Goal: Transaction & Acquisition: Obtain resource

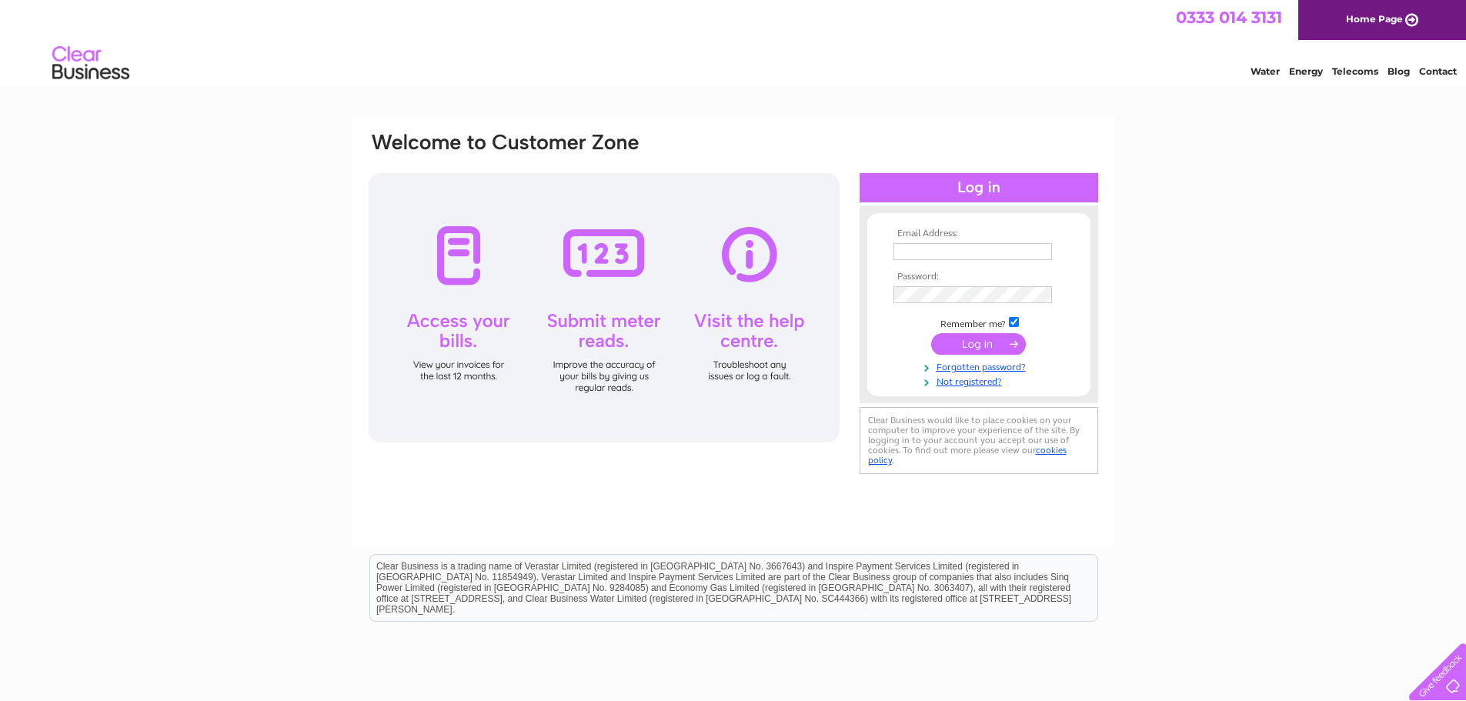
type input "accounts@harristweedhebrides.com"
click at [999, 349] on input "submit" at bounding box center [978, 344] width 95 height 22
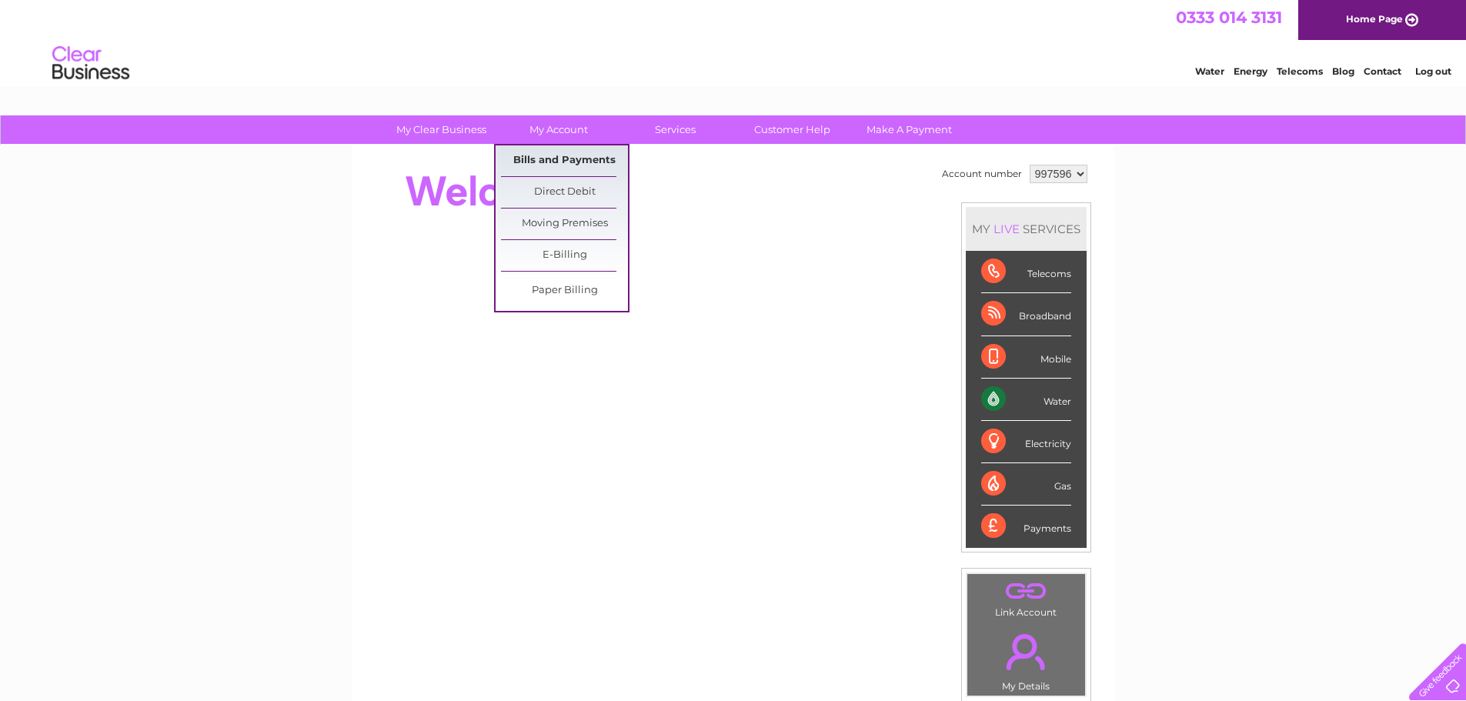
click at [559, 152] on link "Bills and Payments" at bounding box center [564, 160] width 127 height 31
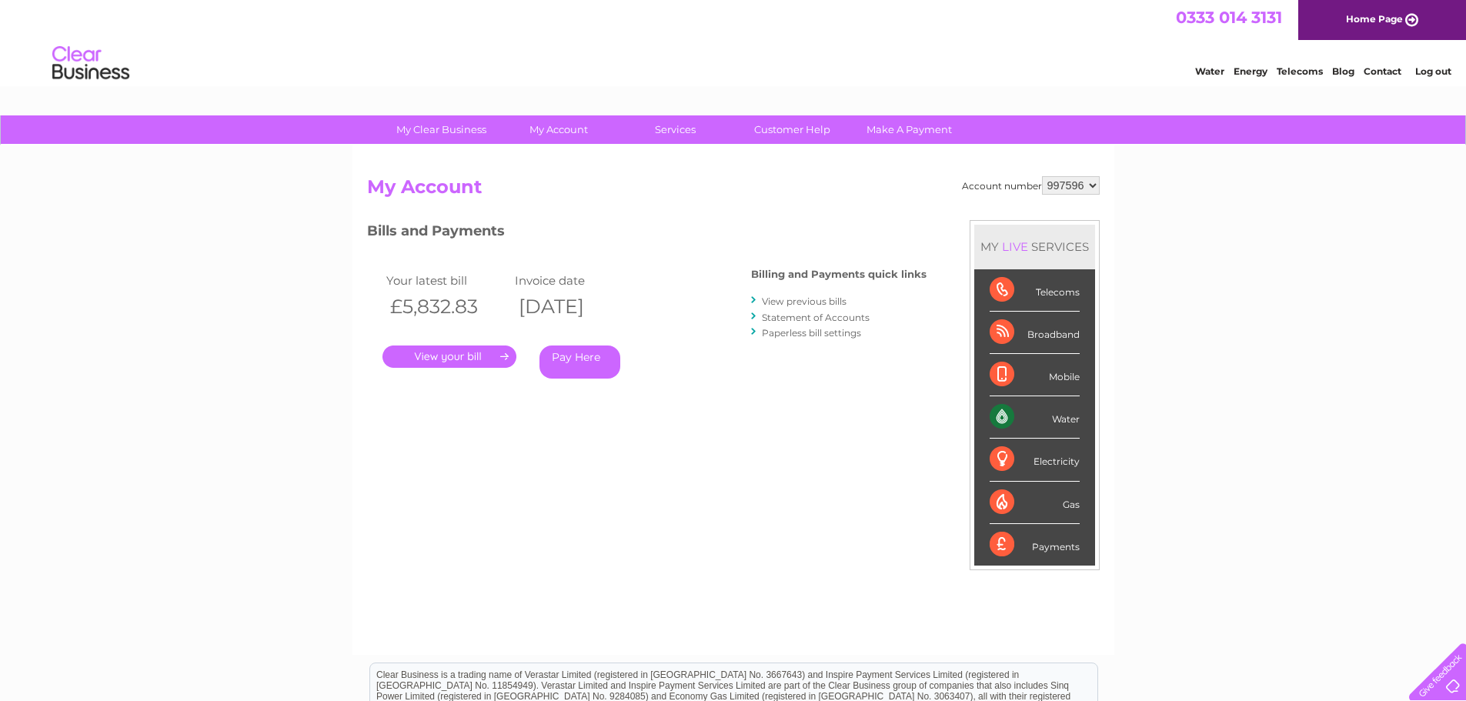
click at [492, 362] on link "." at bounding box center [449, 356] width 134 height 22
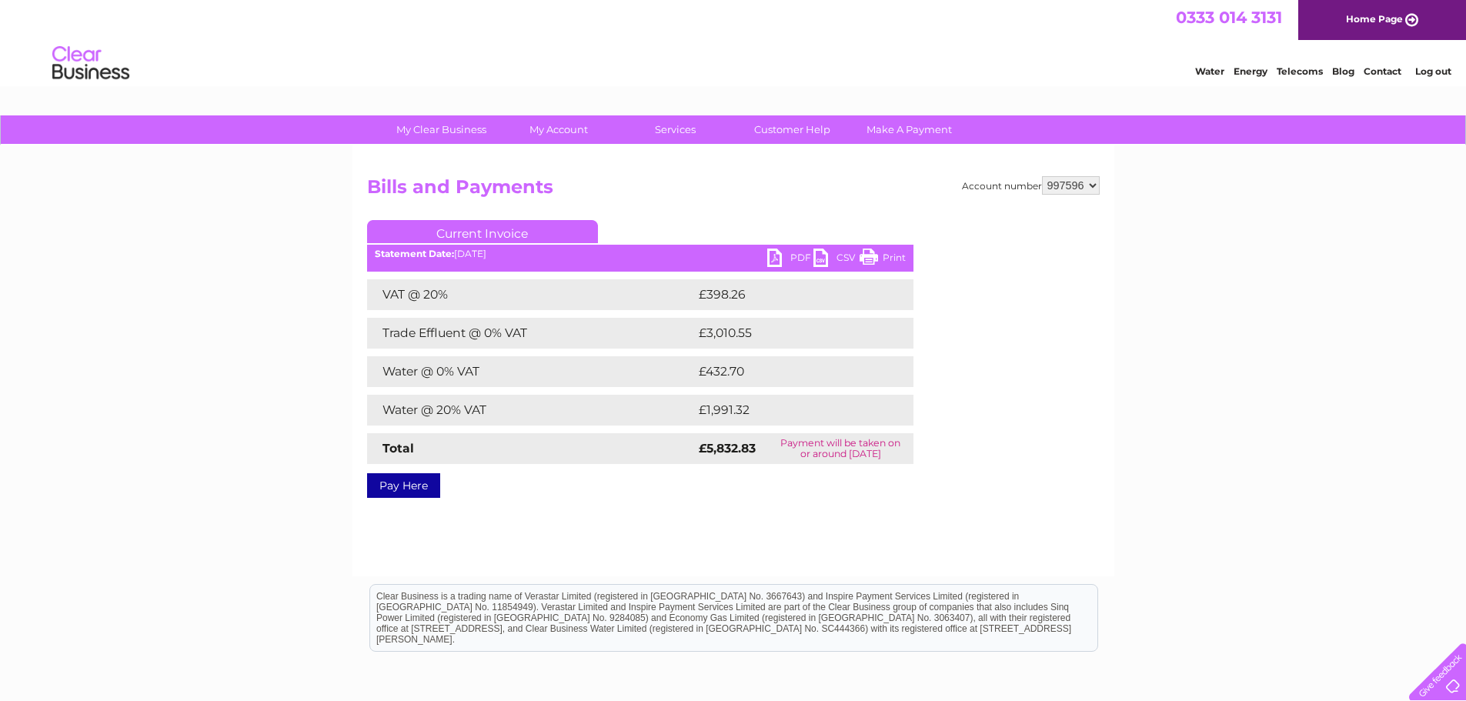
click at [790, 255] on link "PDF" at bounding box center [790, 259] width 46 height 22
click at [1083, 185] on select "997596 997598" at bounding box center [1071, 185] width 58 height 18
select select "997598"
click at [1042, 176] on select "997596 997598" at bounding box center [1071, 185] width 58 height 18
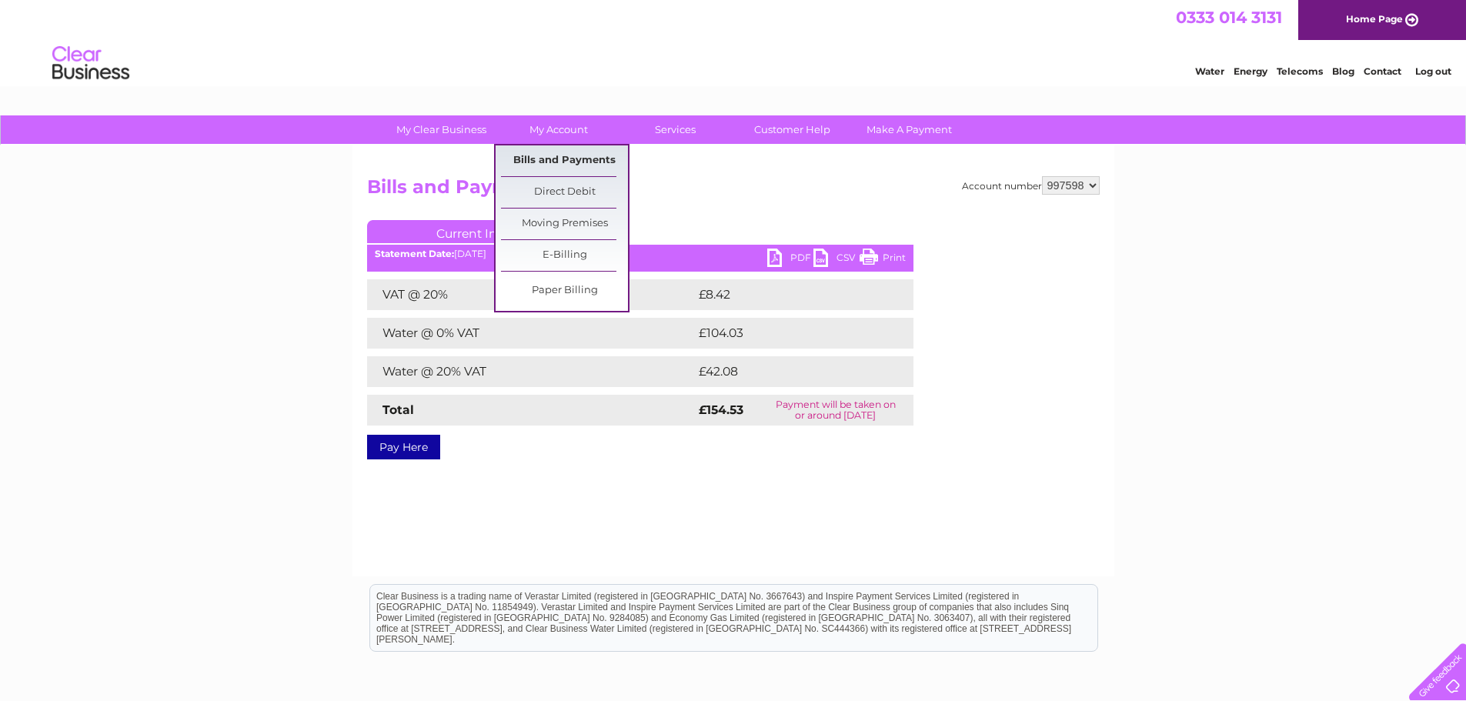
click at [566, 156] on link "Bills and Payments" at bounding box center [564, 160] width 127 height 31
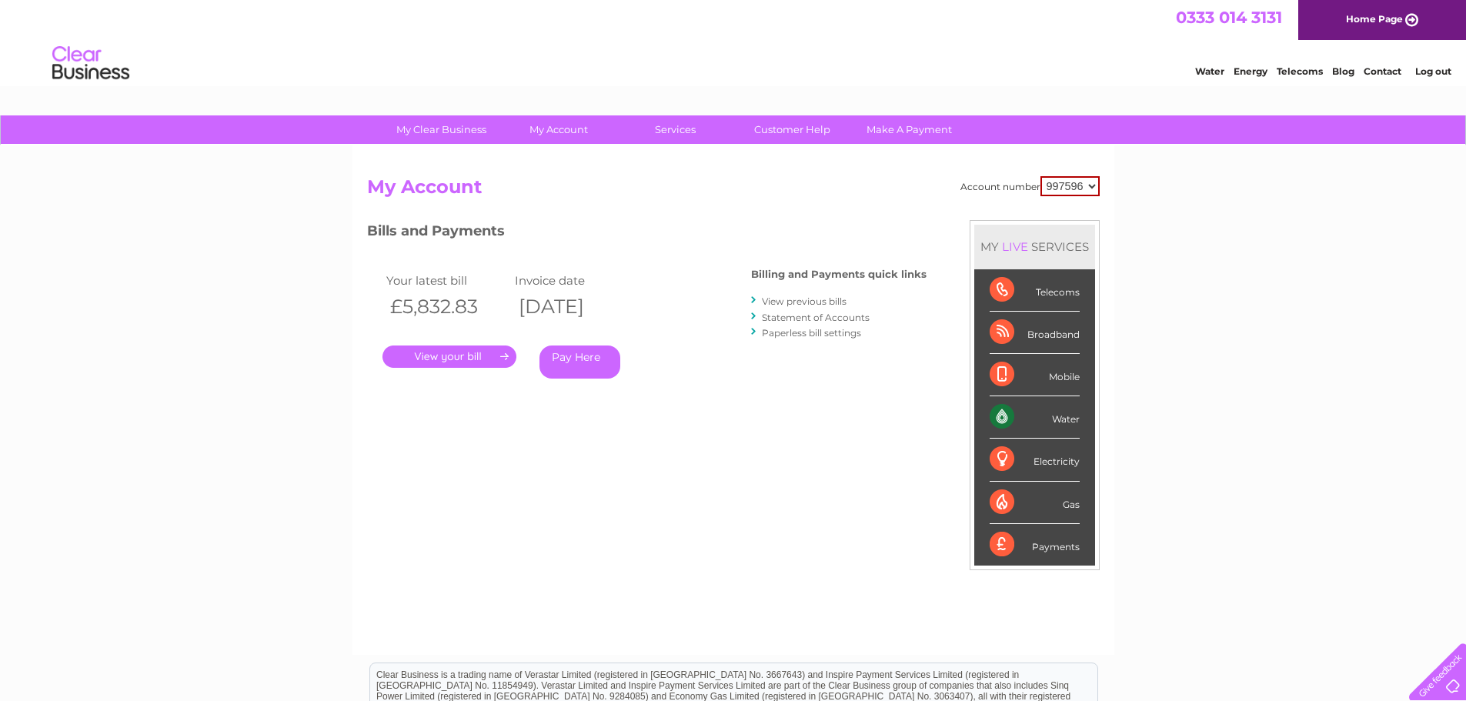
click at [1067, 184] on select "997596 997598" at bounding box center [1069, 186] width 59 height 20
select select "997598"
click at [1040, 176] on select "997596 997598" at bounding box center [1069, 186] width 59 height 20
click at [479, 366] on link "." at bounding box center [449, 356] width 134 height 22
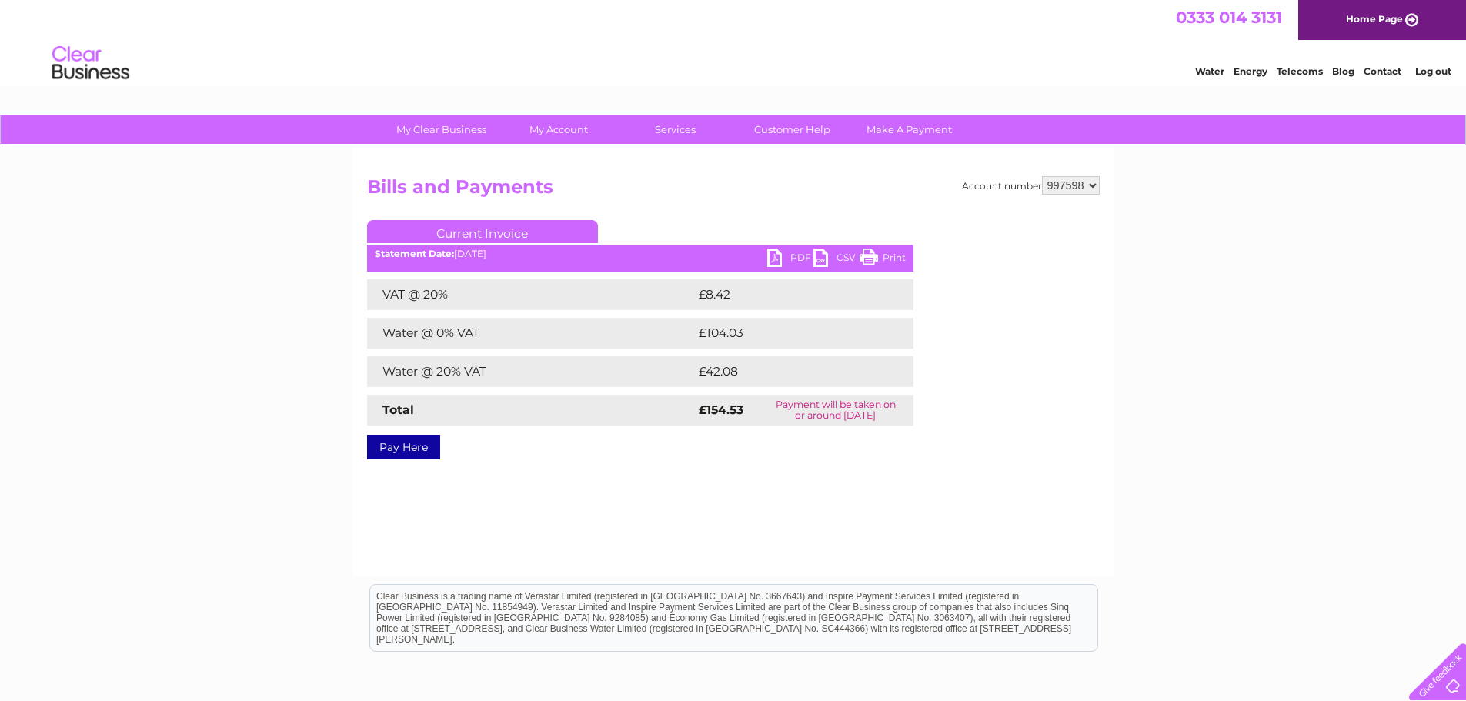
click at [785, 252] on link "PDF" at bounding box center [790, 259] width 46 height 22
click at [1070, 188] on select "997596 997598" at bounding box center [1071, 185] width 58 height 18
select select "997596"
click at [1042, 176] on select "997596 997598" at bounding box center [1071, 185] width 58 height 18
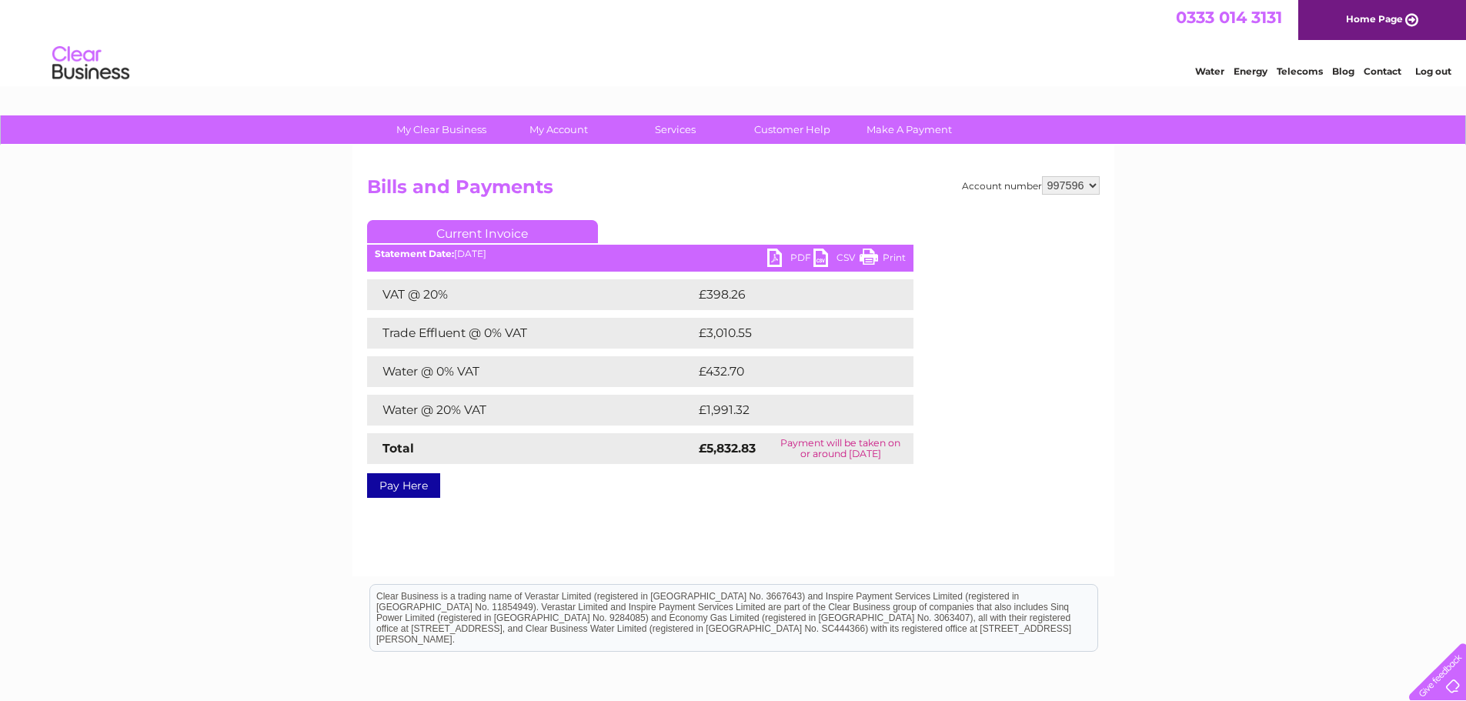
click at [793, 255] on link "PDF" at bounding box center [790, 259] width 46 height 22
